Goal: Task Accomplishment & Management: Manage account settings

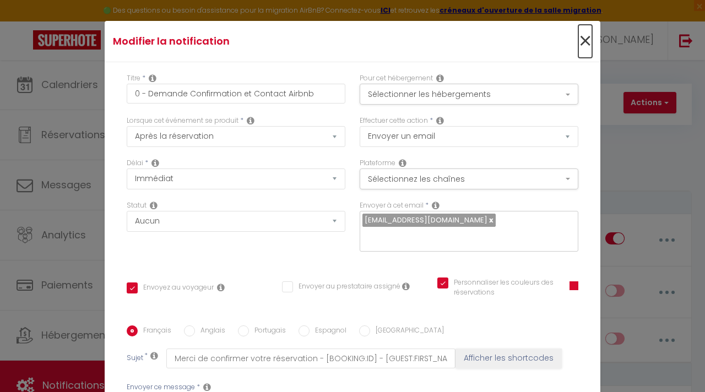
click at [581, 41] on span "×" at bounding box center [585, 41] width 14 height 33
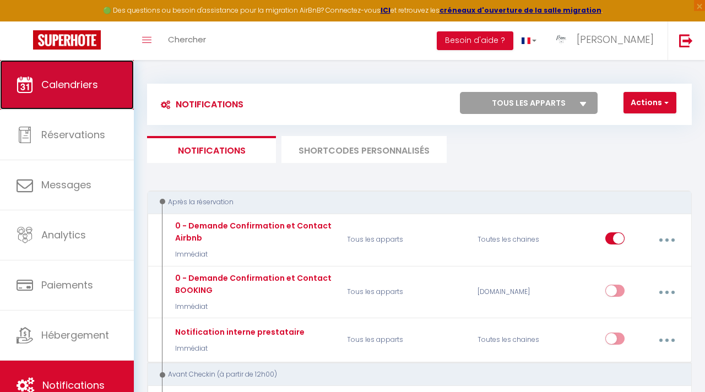
click at [72, 79] on span "Calendriers" at bounding box center [69, 85] width 57 height 14
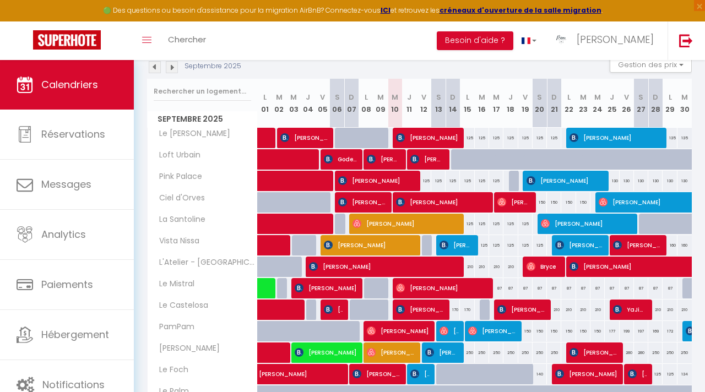
scroll to position [124, 0]
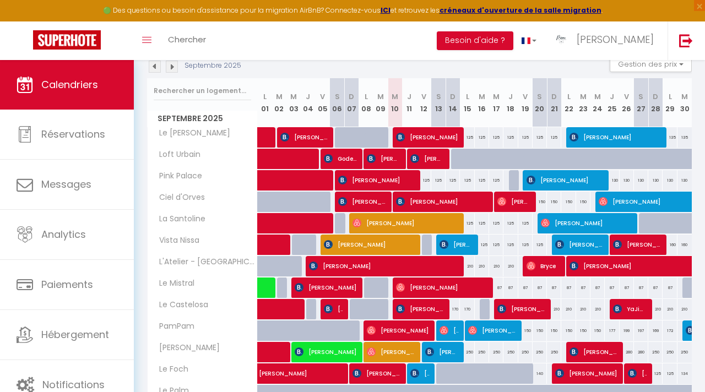
click at [170, 70] on img at bounding box center [172, 67] width 12 height 12
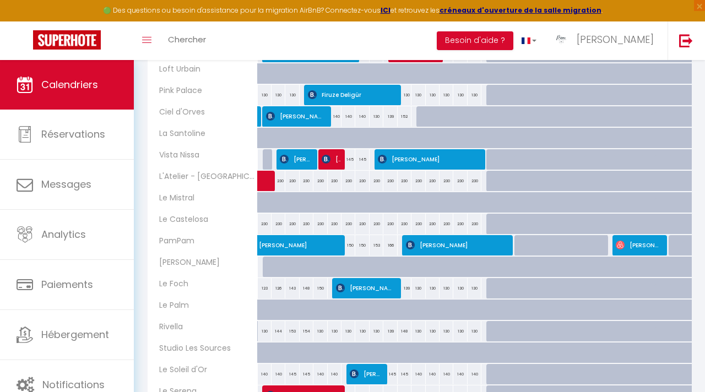
scroll to position [210, 0]
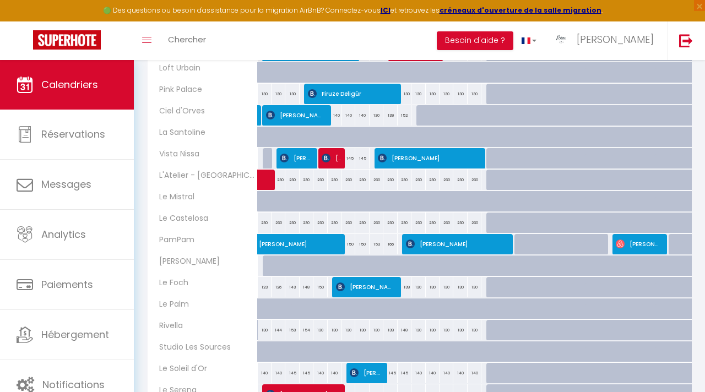
click at [267, 265] on div at bounding box center [270, 266] width 14 height 21
type input "230"
type input "Mer 01 Octobre 2025"
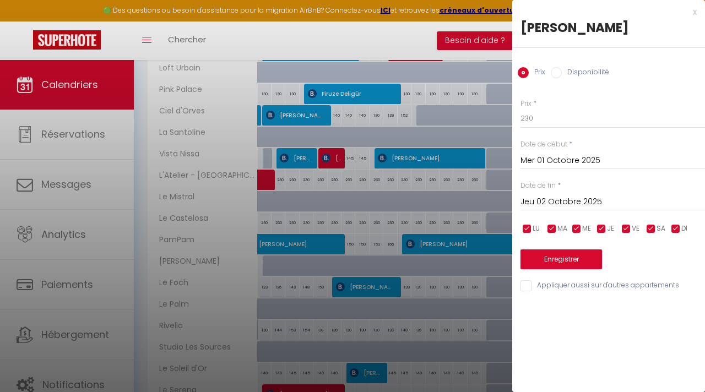
click at [555, 193] on div "Jeu 02 Octobre 2025 < Oct 2025 > Dim Lun Mar Mer Jeu Ven Sam 1 2 3 4 5 6 7 8 9 …" at bounding box center [613, 201] width 185 height 20
click at [554, 198] on input "Jeu 02 Octobre 2025" at bounding box center [613, 202] width 185 height 14
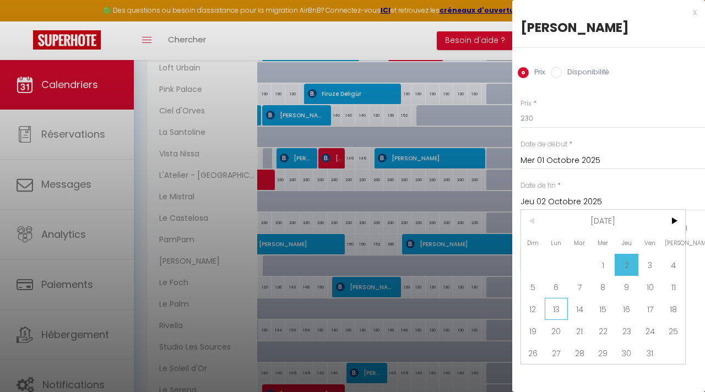
click at [554, 307] on span "13" at bounding box center [557, 309] width 24 height 22
type input "Lun 13 Octobre 2025"
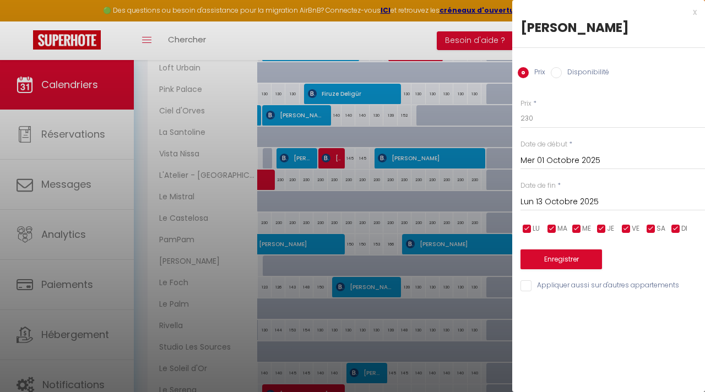
click at [561, 74] on div "Disponibilité" at bounding box center [580, 73] width 58 height 12
click at [558, 67] on input "Disponibilité" at bounding box center [556, 72] width 11 height 11
radio input "true"
radio input "false"
click at [554, 266] on button "Enregistrer" at bounding box center [562, 261] width 82 height 20
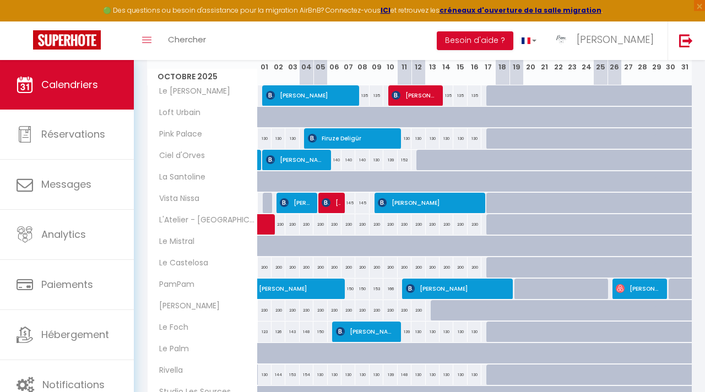
scroll to position [136, 0]
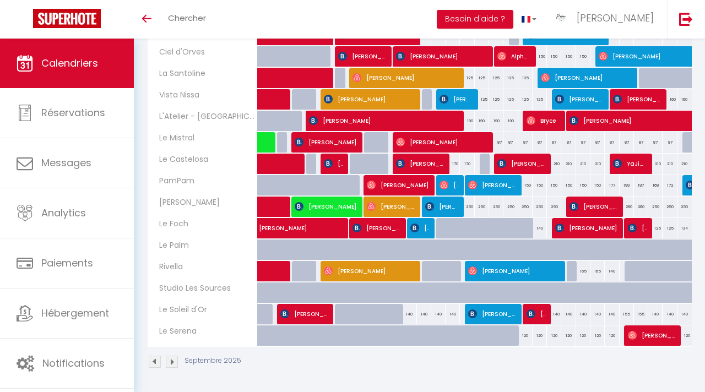
scroll to position [247, 0]
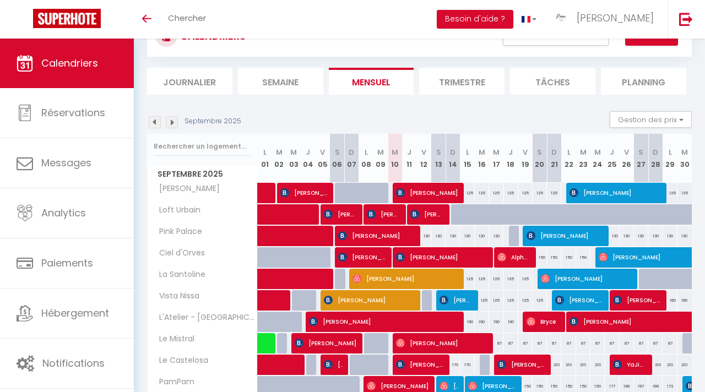
click at [174, 126] on img at bounding box center [172, 122] width 12 height 12
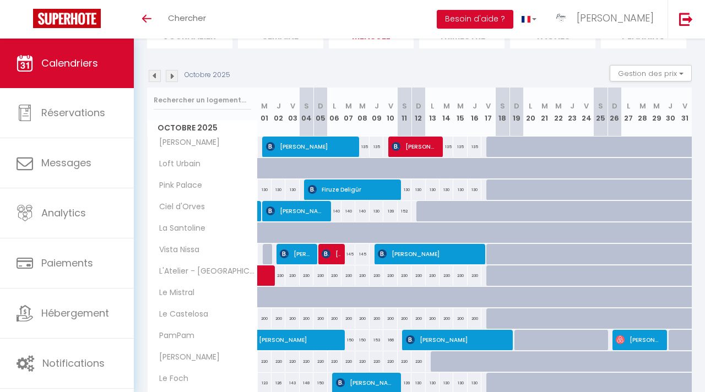
scroll to position [63, 0]
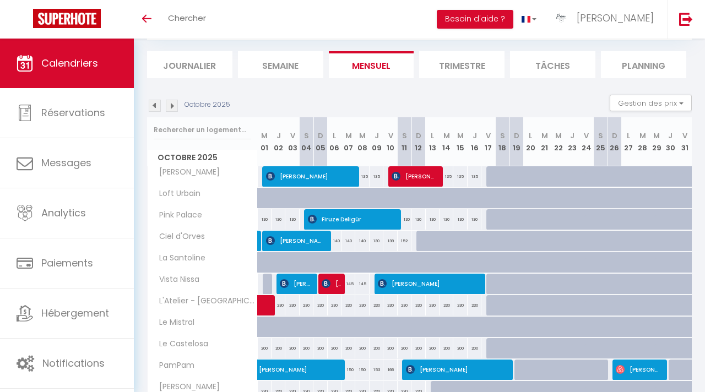
click at [155, 107] on img at bounding box center [155, 106] width 12 height 12
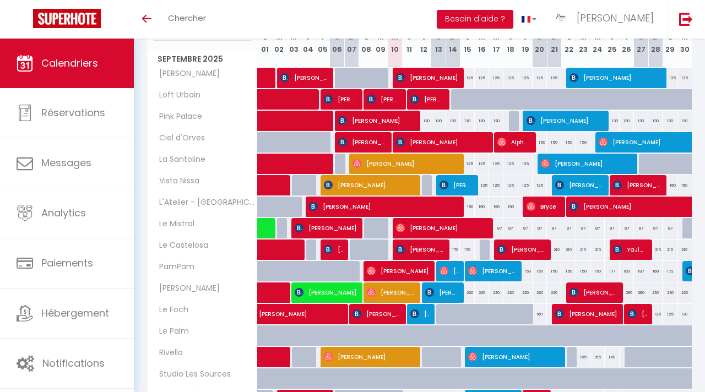
scroll to position [145, 0]
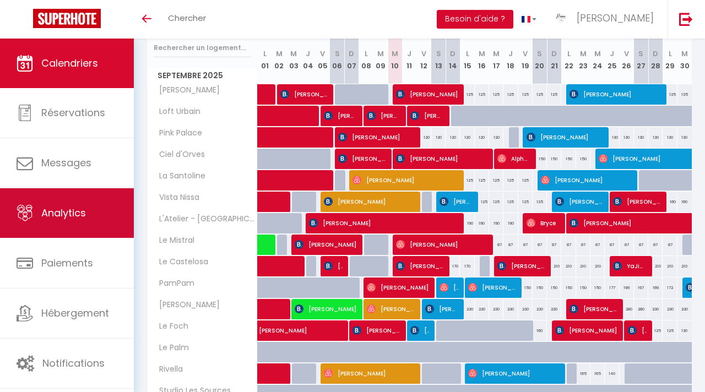
click at [99, 228] on link "Analytics" at bounding box center [67, 213] width 134 height 50
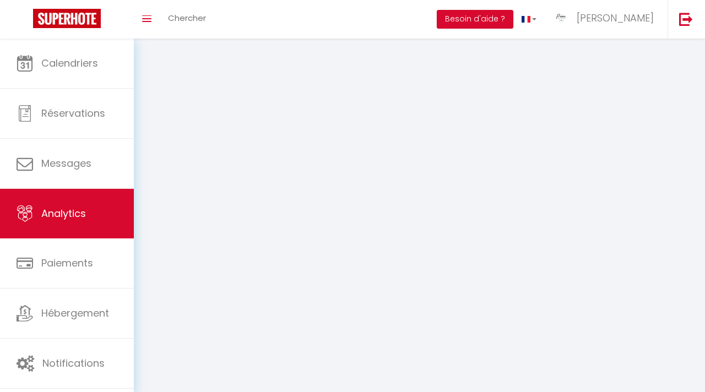
select select "2025"
select select "9"
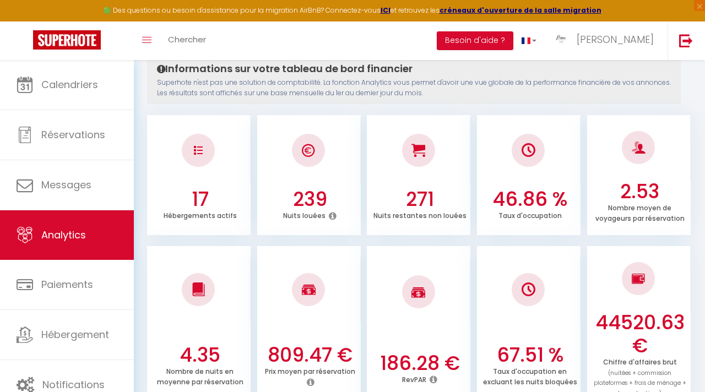
scroll to position [66, 0]
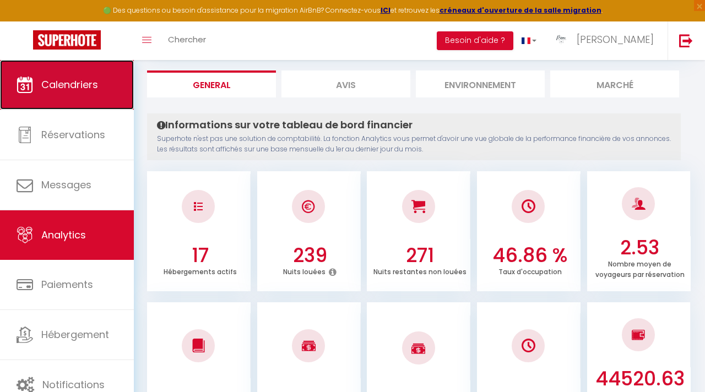
click at [68, 98] on link "Calendriers" at bounding box center [67, 85] width 134 height 50
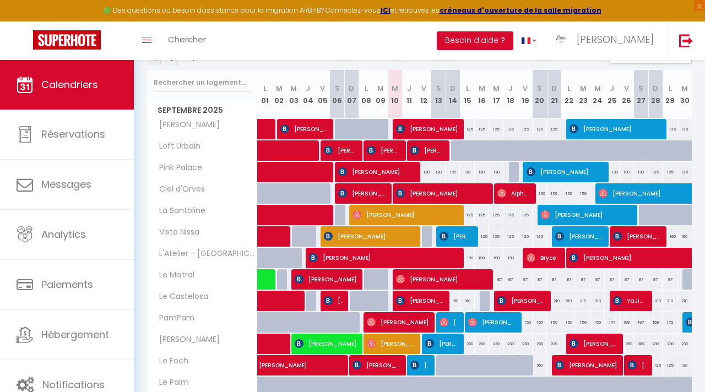
scroll to position [136, 0]
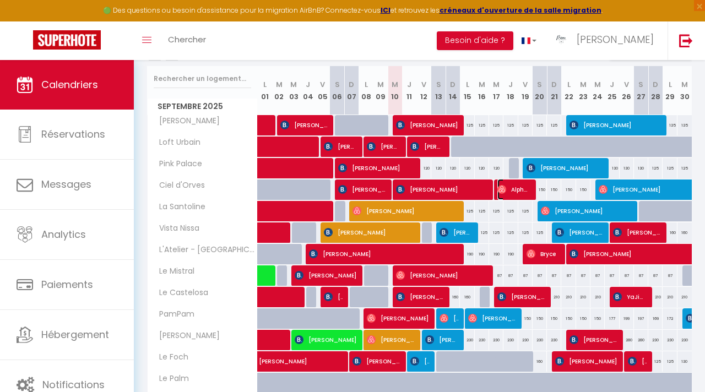
click at [502, 195] on span "Alpha [PERSON_NAME]" at bounding box center [514, 189] width 34 height 21
select select "OK"
select select "0"
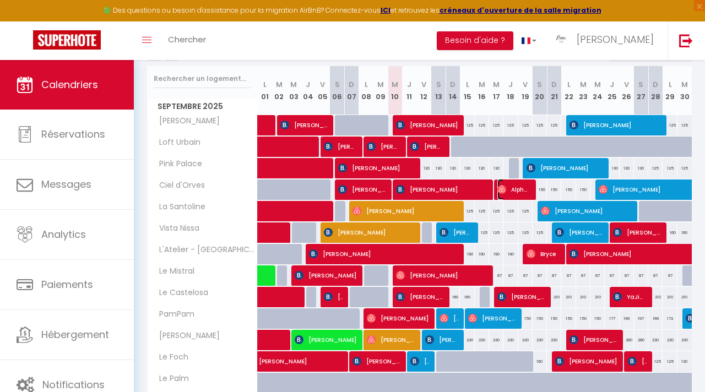
select select "1"
select select
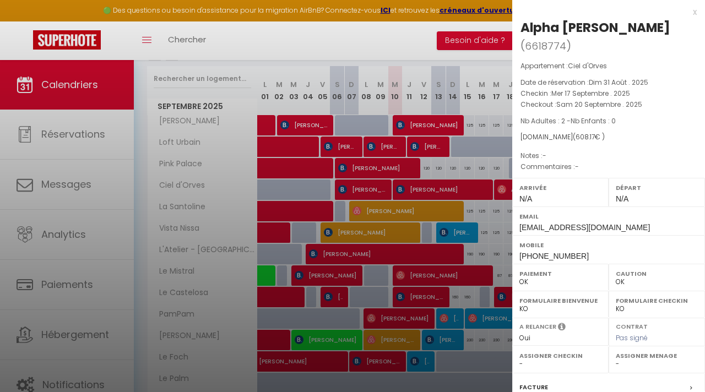
click at [470, 221] on div at bounding box center [352, 196] width 705 height 392
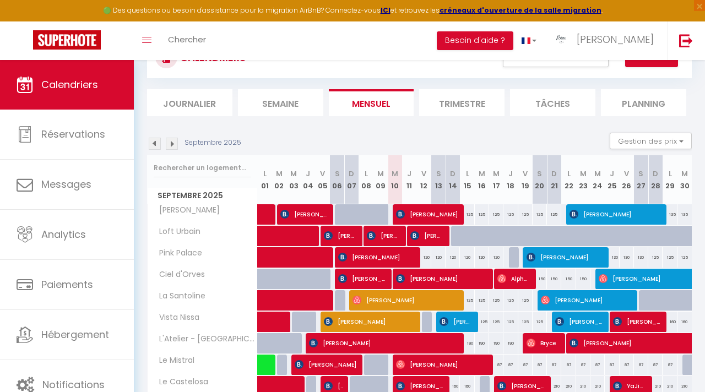
scroll to position [4, 0]
